Goal: Register for event/course

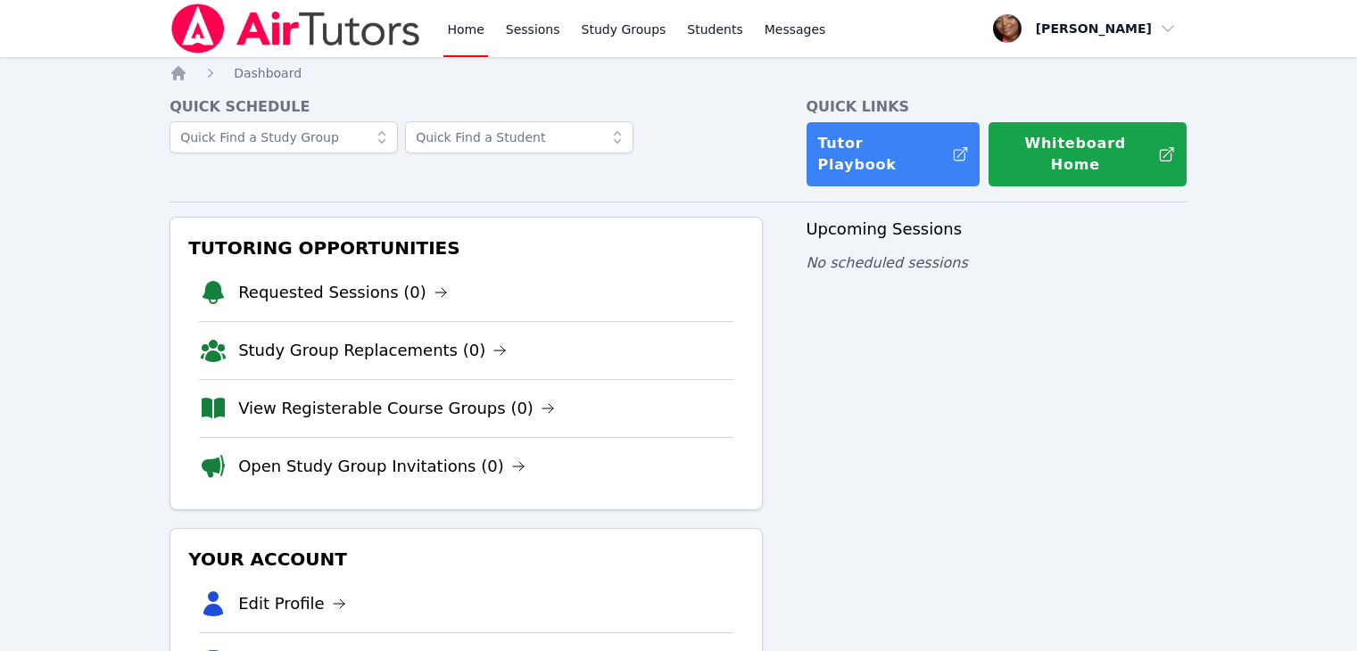
scroll to position [89, 0]
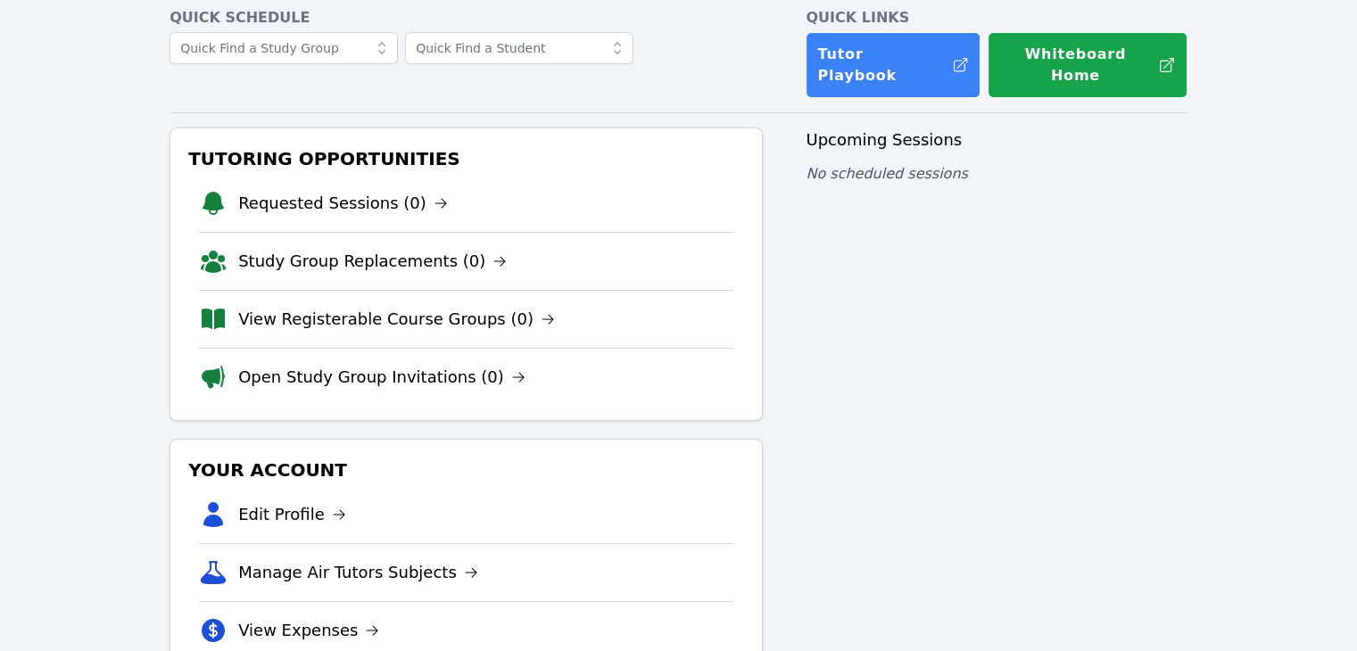
click at [388, 308] on link "View Registerable Course Groups (0)" at bounding box center [396, 319] width 317 height 25
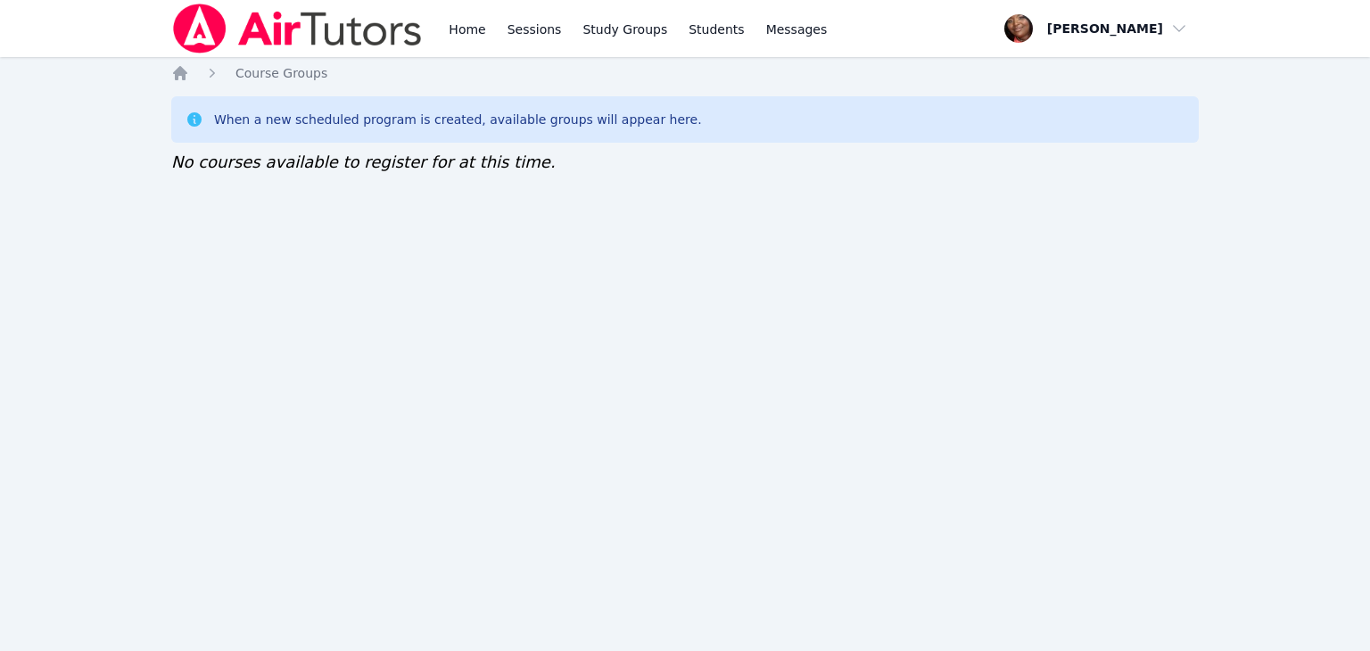
click at [911, 33] on div "Home Sessions Study Groups Students Messages Open user menu Amelia Roberson Ope…" at bounding box center [684, 28] width 1027 height 57
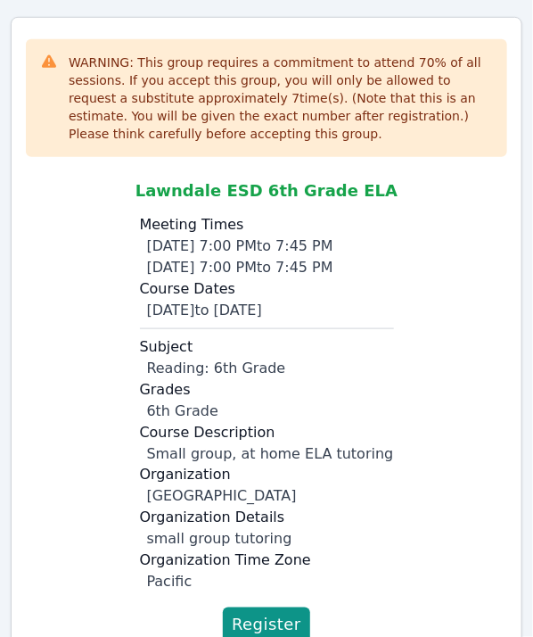
scroll to position [218, 0]
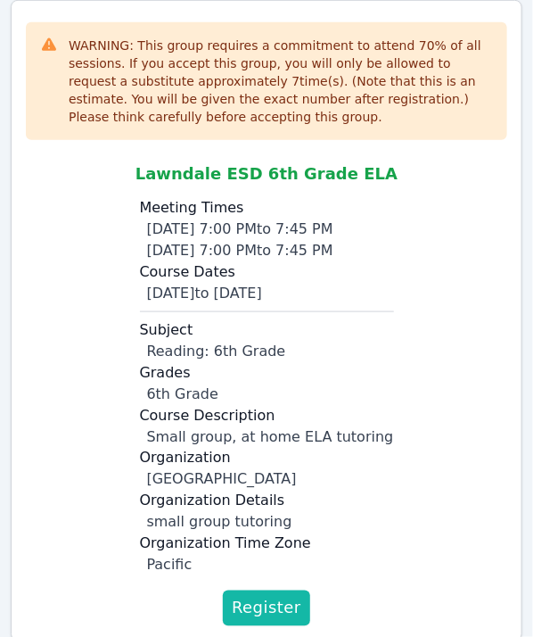
click at [268, 596] on span "Register" at bounding box center [267, 608] width 70 height 25
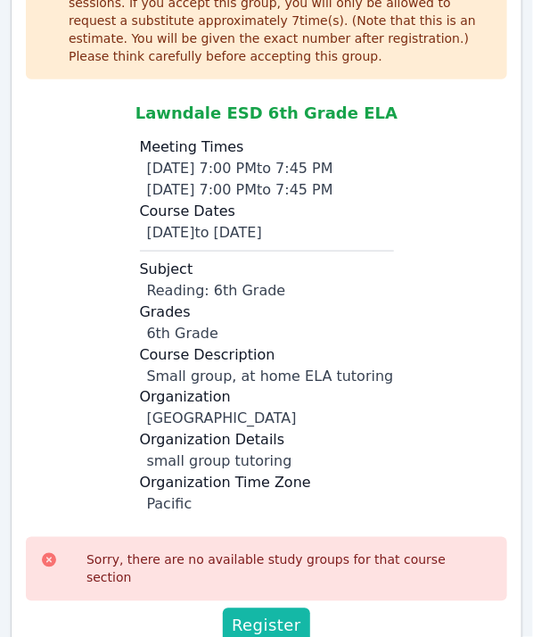
click at [276, 614] on span "Register" at bounding box center [267, 626] width 70 height 25
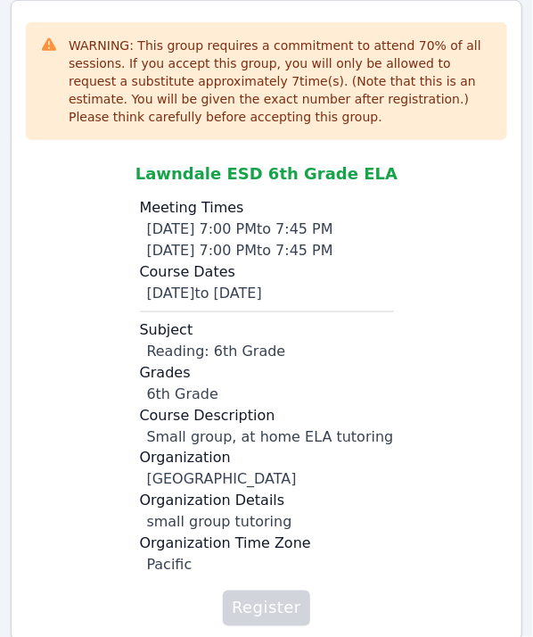
scroll to position [278, 0]
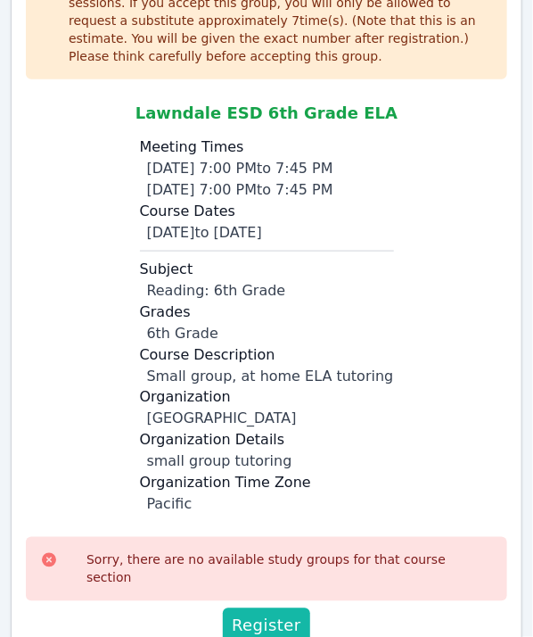
click at [277, 614] on span "Register" at bounding box center [267, 626] width 70 height 25
click at [279, 614] on span "Register" at bounding box center [267, 626] width 70 height 25
click at [278, 614] on span "Register" at bounding box center [267, 626] width 70 height 25
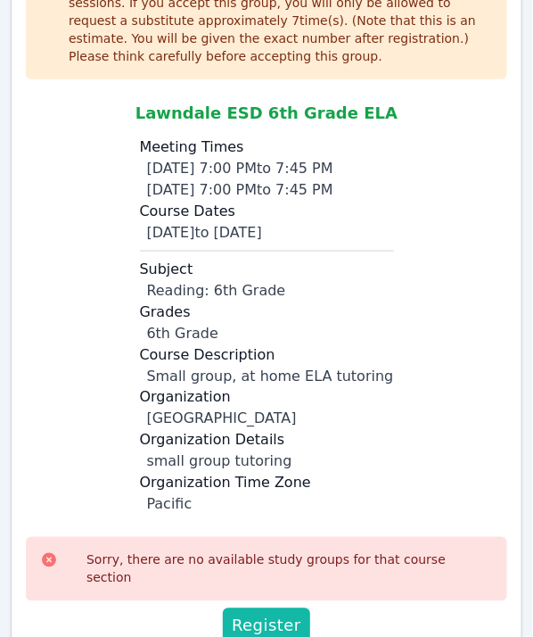
click at [275, 614] on span "Register" at bounding box center [267, 626] width 70 height 25
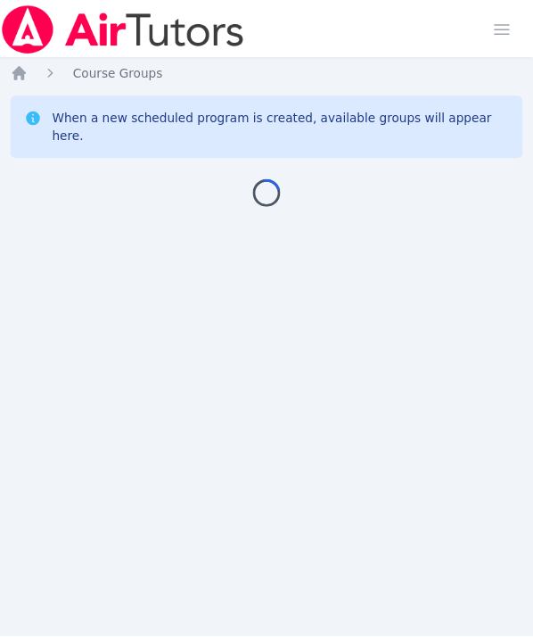
scroll to position [13, 0]
